Goal: Find specific page/section: Find specific page/section

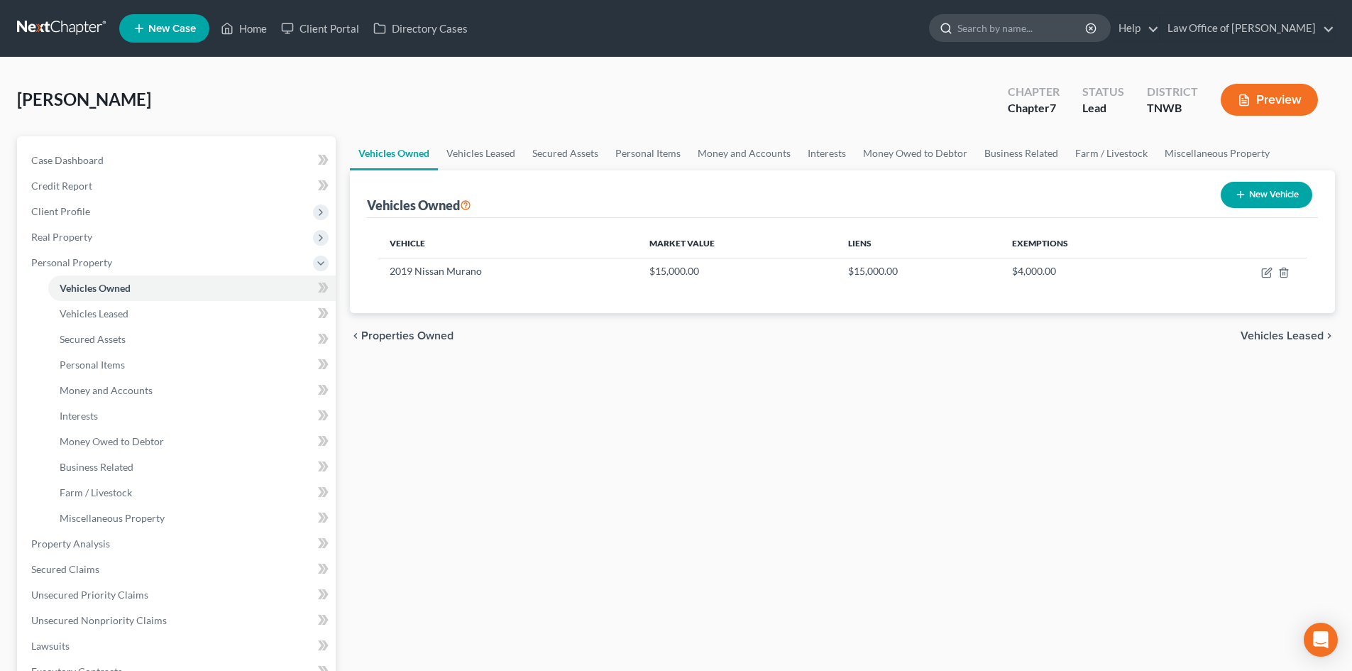
click at [1013, 29] on input "search" at bounding box center [1022, 28] width 130 height 26
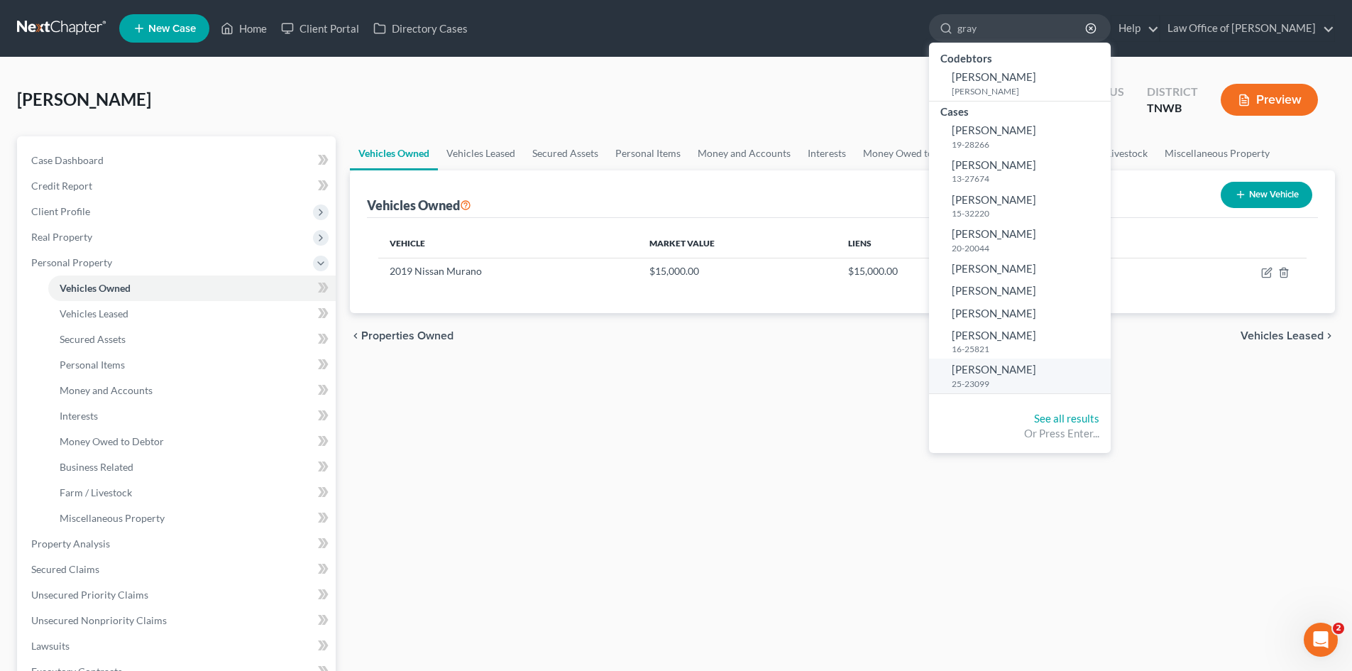
type input "gray"
click at [991, 368] on span "[PERSON_NAME]" at bounding box center [994, 369] width 84 height 13
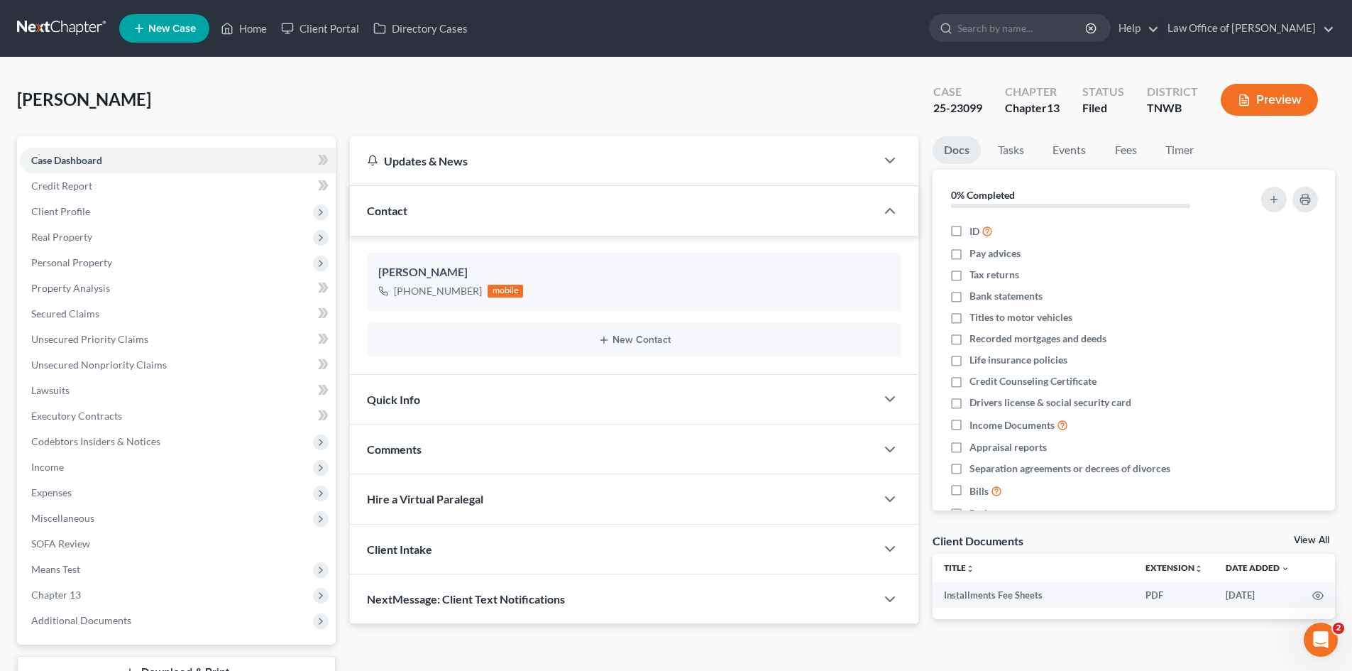
click at [668, 83] on div "[PERSON_NAME] Upgraded Case 25-23099 Chapter Chapter 13 Status Filed District […" at bounding box center [676, 106] width 1318 height 62
click at [182, 87] on div "[PERSON_NAME] Upgraded Case 25-23099 Chapter Chapter 13 Status Filed District […" at bounding box center [676, 106] width 1318 height 62
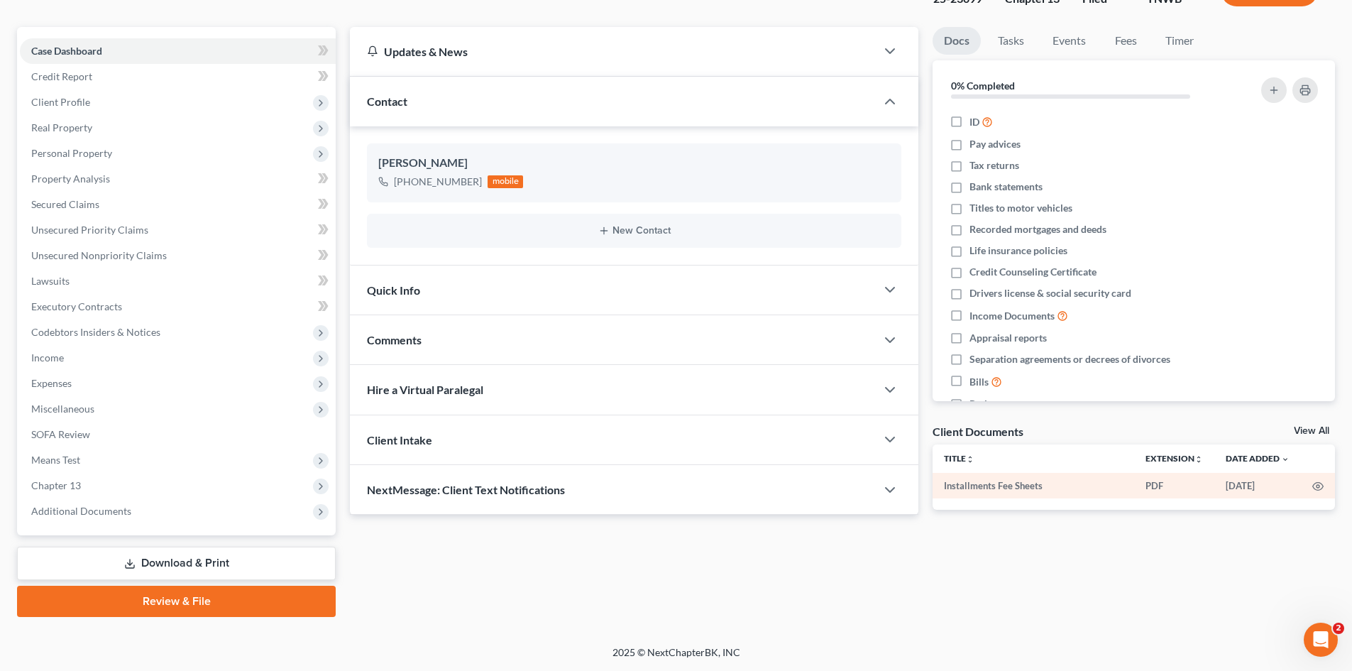
click at [1025, 483] on td "Installments Fee Sheets" at bounding box center [1033, 486] width 202 height 26
click at [1318, 485] on circle "button" at bounding box center [1317, 486] width 3 height 3
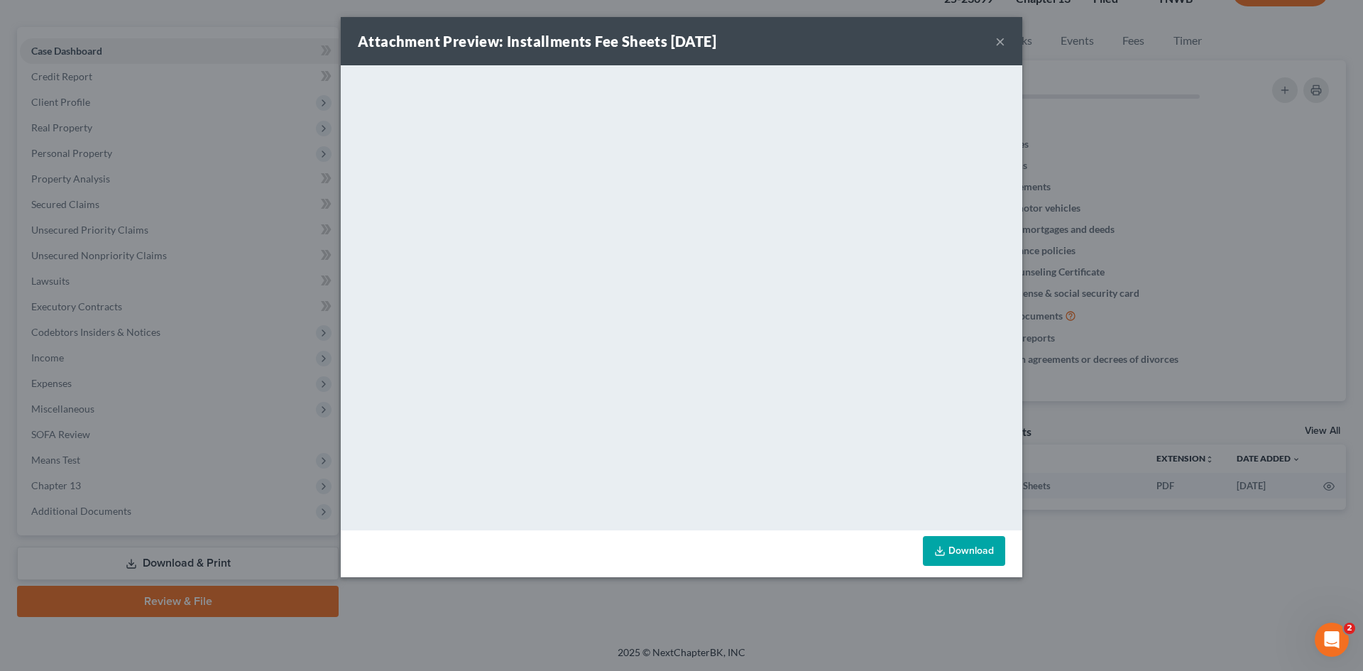
click at [1002, 44] on button "×" at bounding box center [1000, 41] width 10 height 17
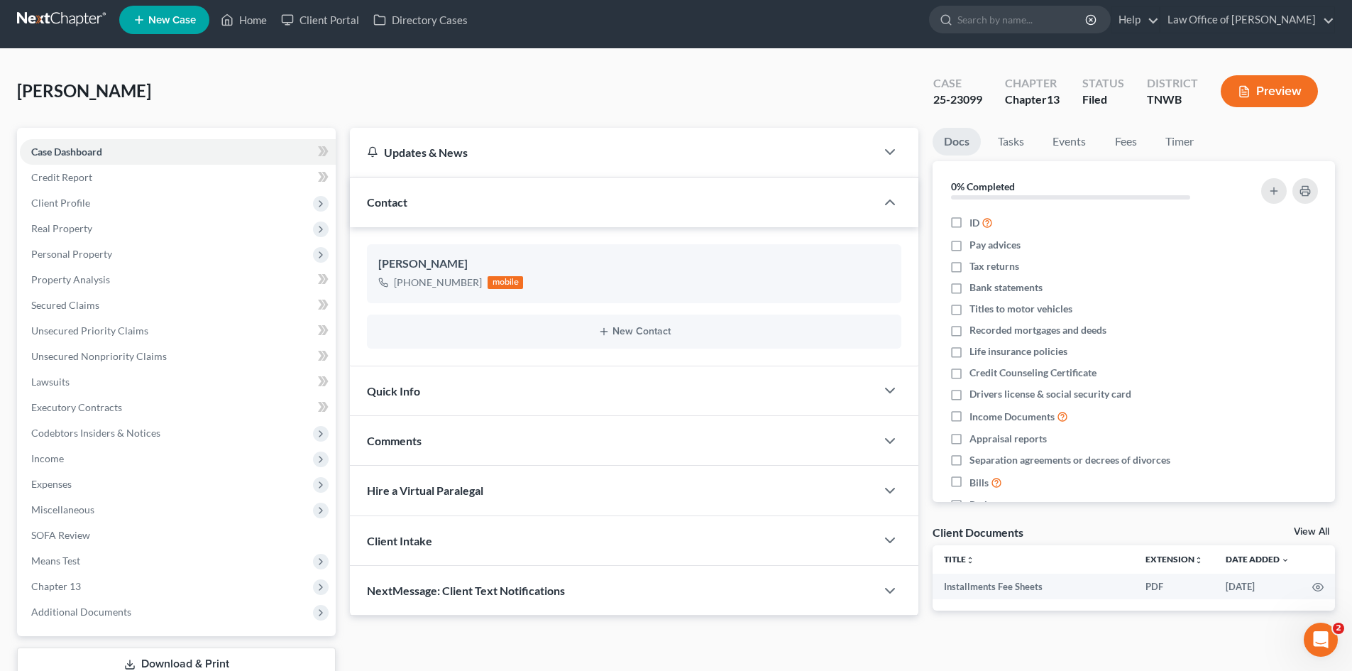
scroll to position [0, 0]
